Goal: Navigation & Orientation: Find specific page/section

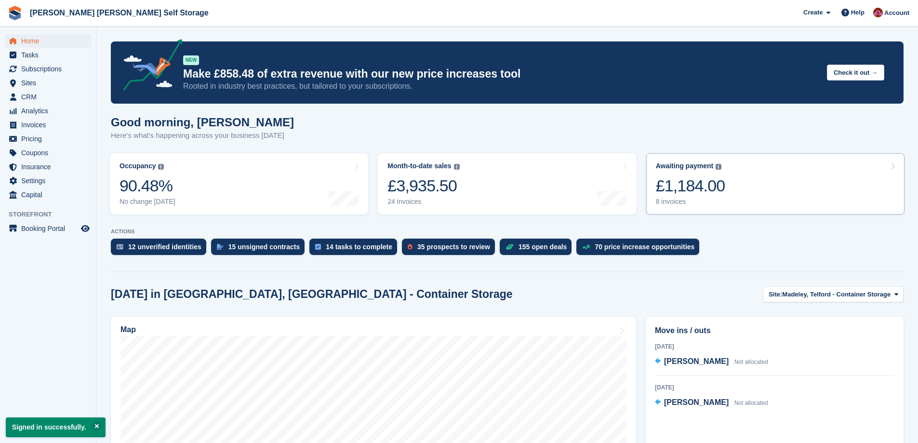
drag, startPoint x: 713, startPoint y: 188, endPoint x: 726, endPoint y: 189, distance: 13.1
click at [714, 188] on div "£1,184.00" at bounding box center [690, 186] width 69 height 20
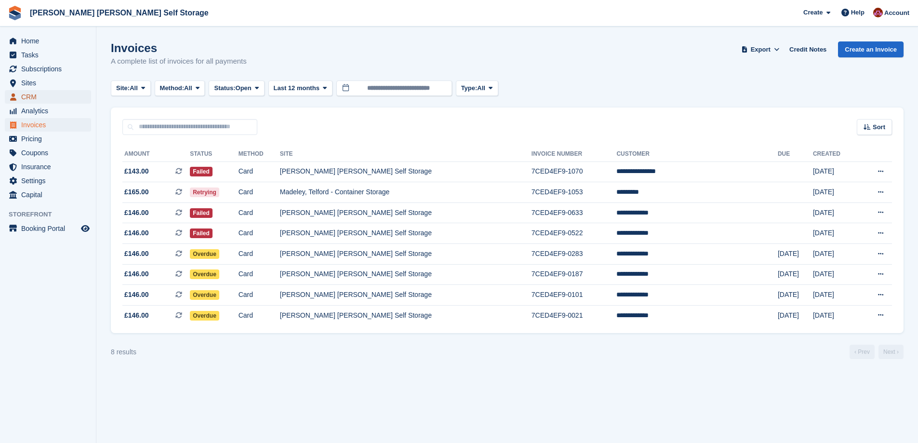
click at [28, 100] on span "CRM" at bounding box center [50, 96] width 58 height 13
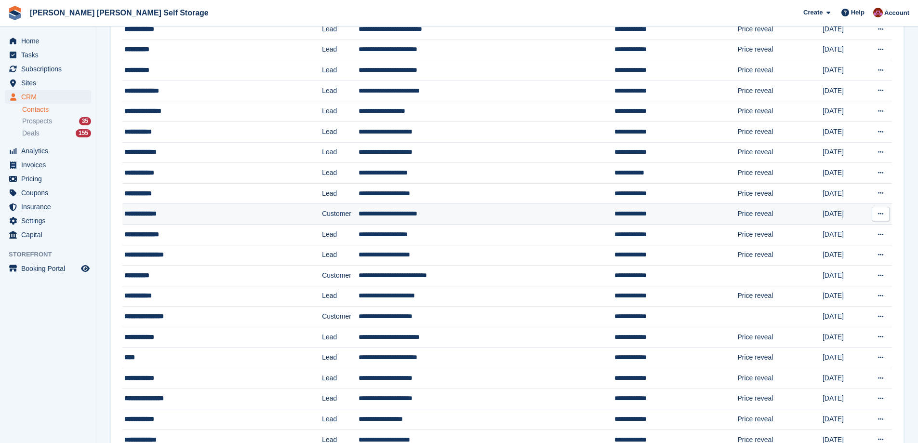
scroll to position [145, 0]
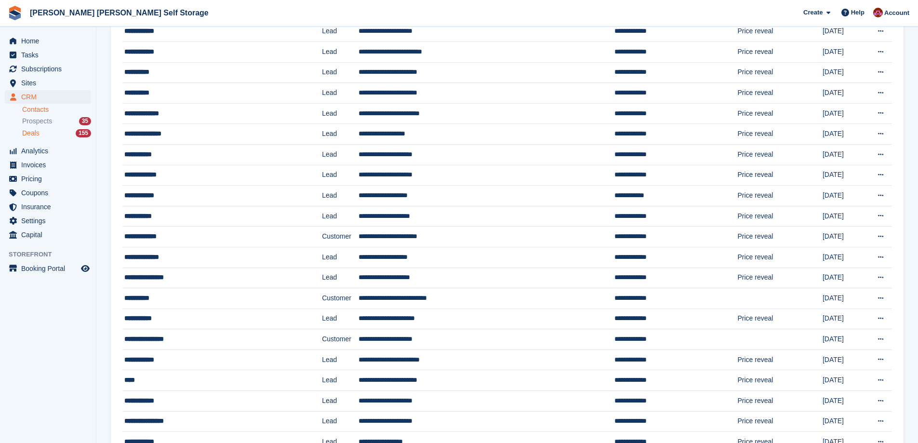
click at [41, 128] on li "Deals 155" at bounding box center [59, 133] width 74 height 11
click at [43, 131] on div "Deals 155" at bounding box center [56, 133] width 69 height 9
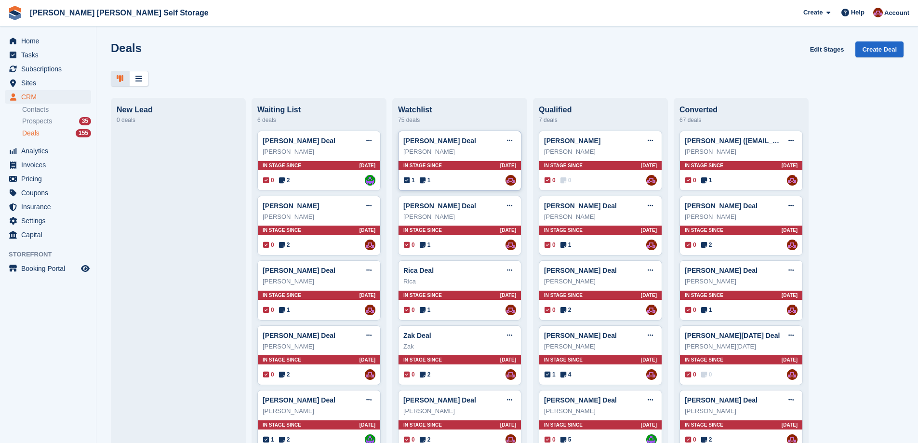
scroll to position [3358, 0]
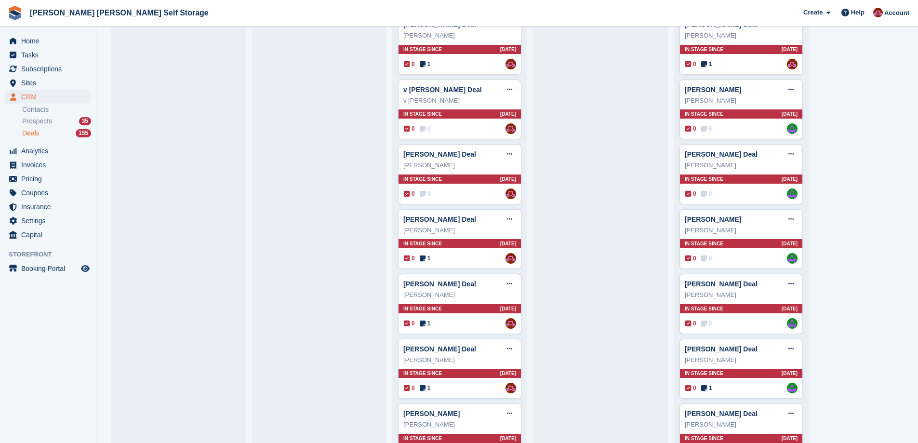
drag, startPoint x: 36, startPoint y: 122, endPoint x: 39, endPoint y: 129, distance: 7.8
click at [37, 122] on span "Prospects" at bounding box center [37, 121] width 30 height 9
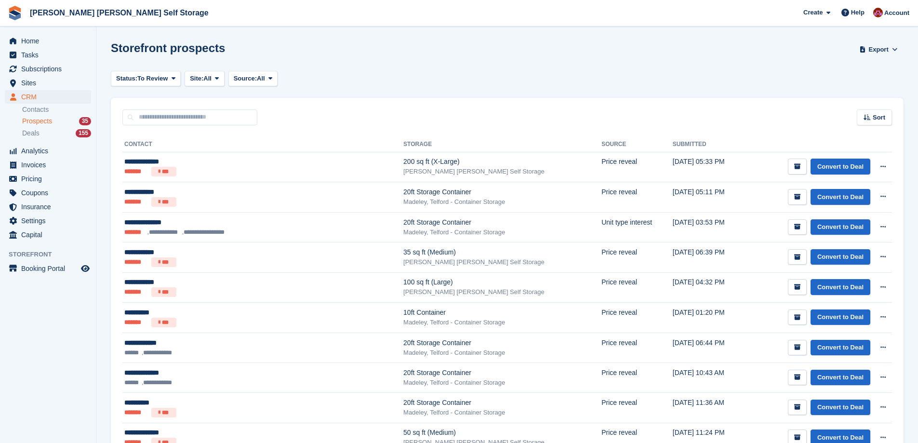
click at [121, 120] on div "Sort Sort by Date submitted Submitted (oldest first) Submitted (newest first)" at bounding box center [507, 111] width 793 height 27
click at [142, 117] on input "text" at bounding box center [189, 117] width 135 height 16
type input "*******"
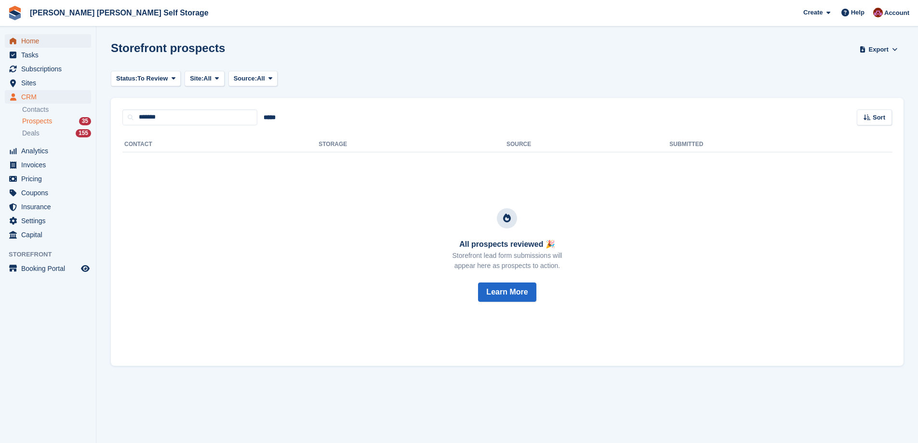
click at [35, 43] on span "Home" at bounding box center [50, 40] width 58 height 13
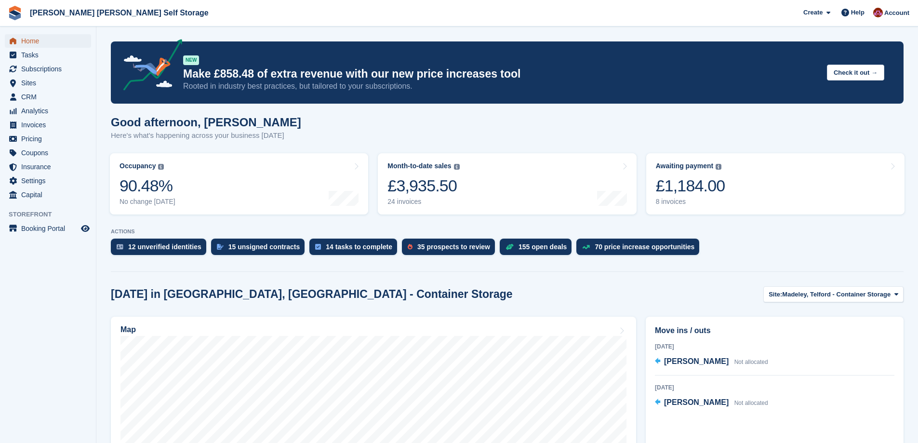
click at [40, 40] on span "Home" at bounding box center [50, 40] width 58 height 13
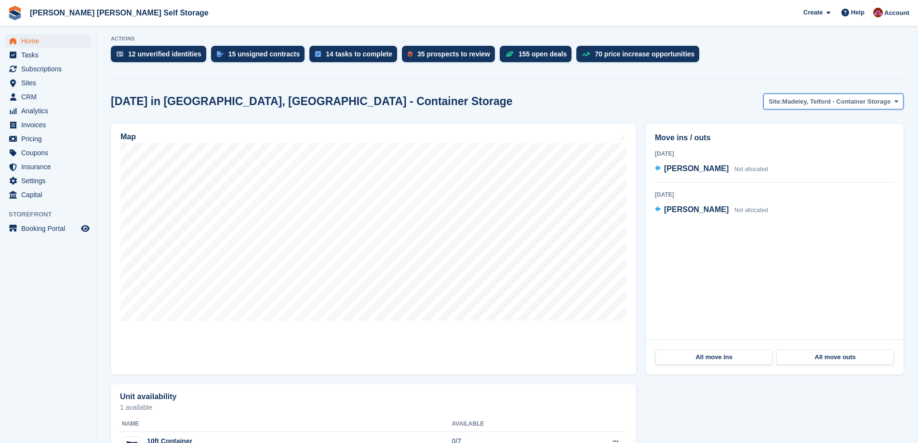
drag, startPoint x: 819, startPoint y: 107, endPoint x: 812, endPoint y: 109, distance: 7.6
click at [820, 106] on button "Site: Madeley, Telford - Container Storage" at bounding box center [834, 102] width 140 height 16
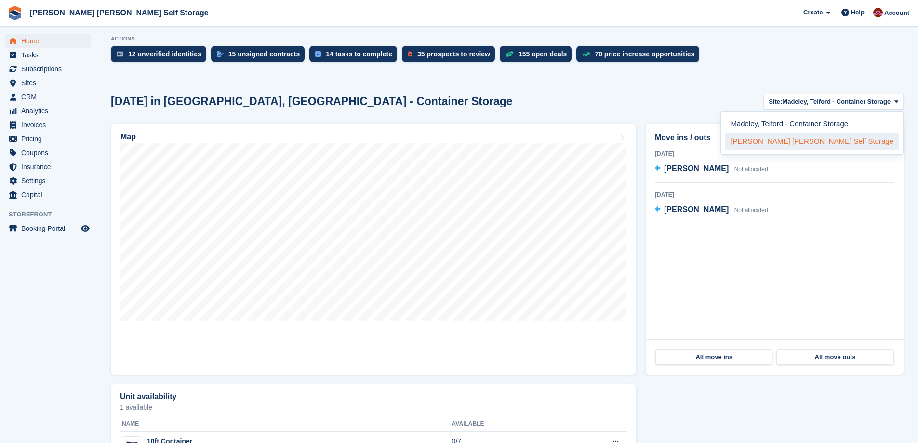
click at [815, 144] on link "[PERSON_NAME] [PERSON_NAME] Self Storage" at bounding box center [812, 141] width 174 height 17
